Goal: Information Seeking & Learning: Learn about a topic

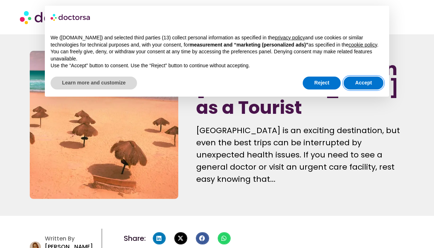
click at [368, 86] on button "Accept" at bounding box center [363, 83] width 40 height 13
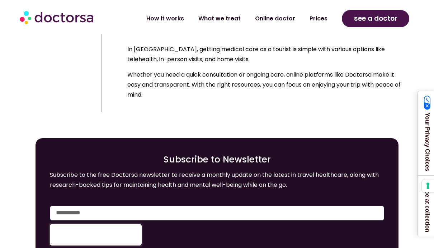
scroll to position [5315, 0]
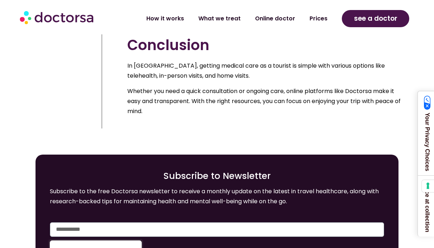
click at [321, 19] on link "Prices" at bounding box center [318, 18] width 32 height 16
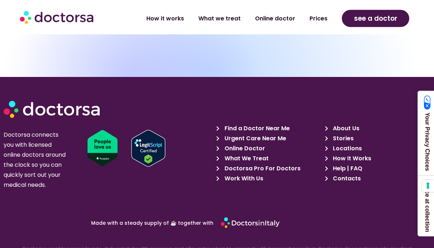
scroll to position [3219, 0]
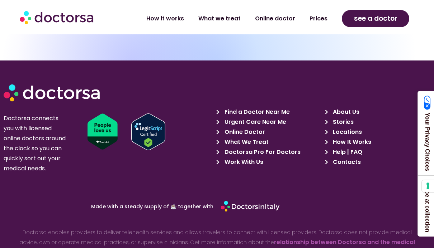
click at [258, 142] on span "What We Treat" at bounding box center [245, 142] width 46 height 10
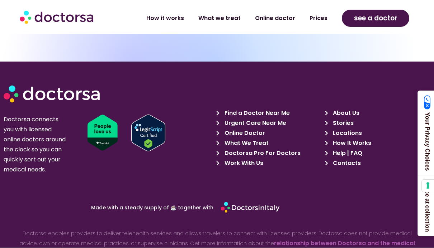
scroll to position [3218, 0]
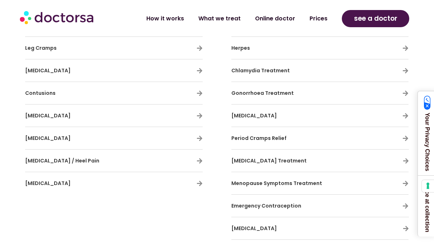
scroll to position [1573, 0]
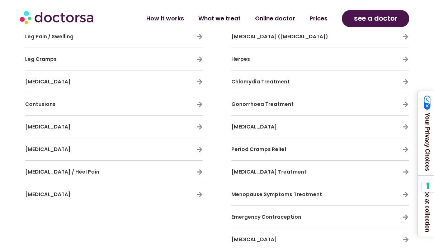
click at [265, 128] on span "[MEDICAL_DATA]" at bounding box center [254, 126] width 46 height 7
click at [303, 131] on h3 "Genital Warts" at bounding box center [298, 126] width 135 height 15
click at [407, 128] on icon at bounding box center [405, 127] width 6 height 6
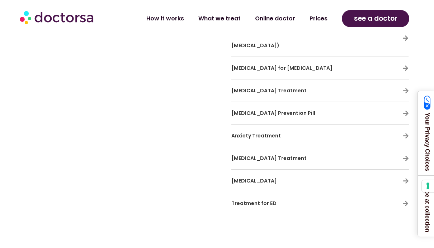
scroll to position [2322, 0]
click at [276, 87] on span "Insomnia Treatment" at bounding box center [268, 90] width 75 height 7
click at [273, 87] on span "[MEDICAL_DATA] Treatment" at bounding box center [268, 90] width 75 height 7
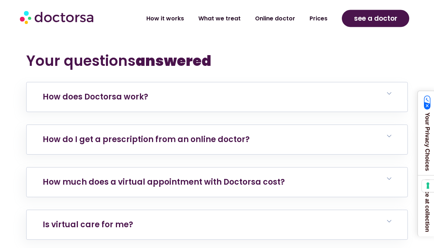
scroll to position [2929, 0]
click at [324, 82] on h6 "How does Doctorsa work?" at bounding box center [217, 96] width 381 height 29
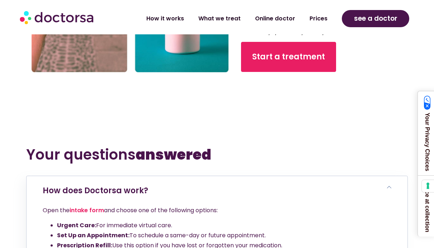
scroll to position [2834, 0]
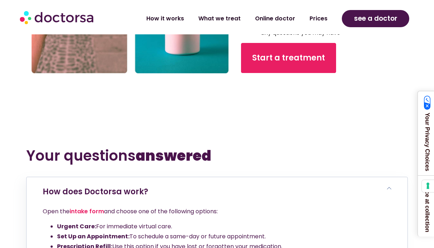
click at [232, 15] on link "What we treat" at bounding box center [219, 18] width 57 height 16
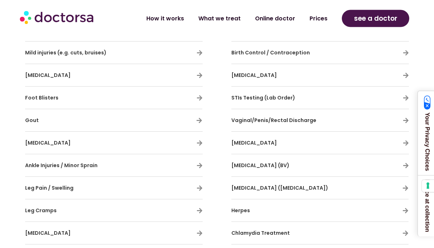
scroll to position [1388, 0]
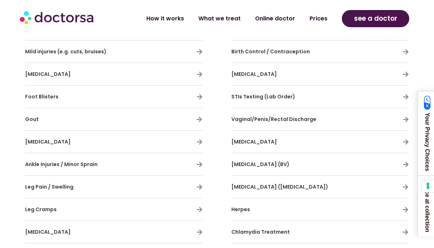
click at [37, 77] on span "[MEDICAL_DATA]" at bounding box center [48, 74] width 46 height 7
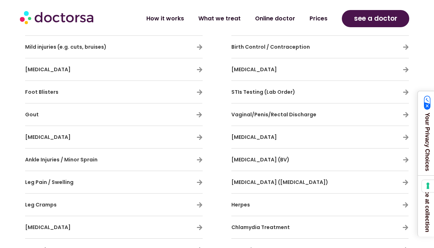
scroll to position [1394, 0]
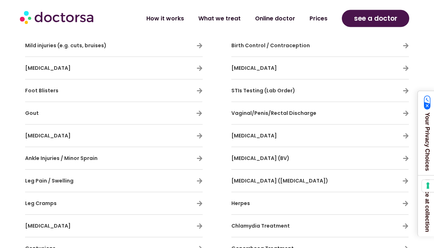
click at [198, 71] on icon at bounding box center [199, 69] width 6 height 6
click at [204, 70] on div "Doctors treat muscle, joint, and [MEDICAL_DATA] from injuries or overuse. Stay …" at bounding box center [113, 171] width 185 height 365
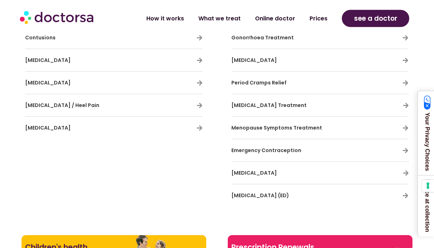
scroll to position [1605, 0]
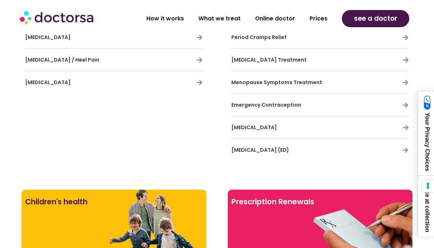
click at [47, 86] on span "[MEDICAL_DATA]" at bounding box center [48, 82] width 46 height 7
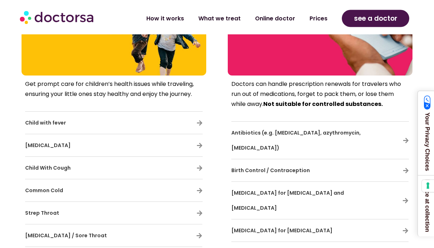
scroll to position [1840, 0]
